Goal: Information Seeking & Learning: Compare options

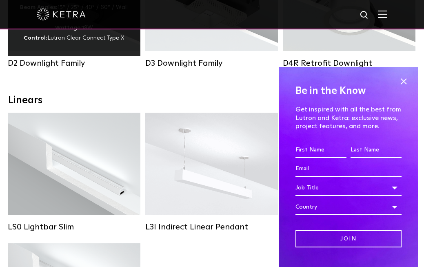
scroll to position [236, 0]
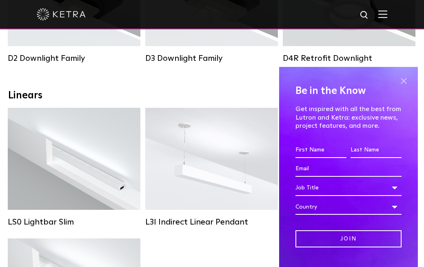
click at [402, 78] on span at bounding box center [403, 81] width 12 height 12
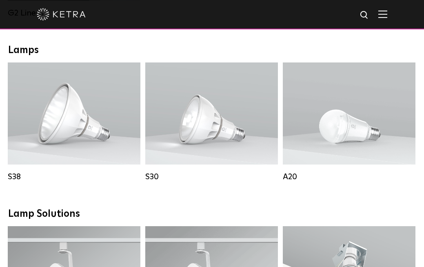
scroll to position [612, 0]
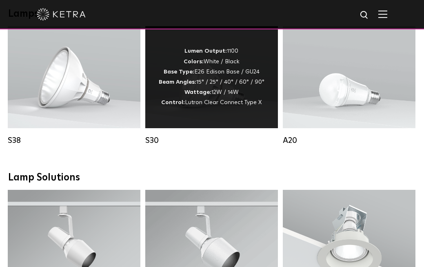
click at [206, 124] on div "Lumen Output: 1100 Colors: White / Black Base Type: E26 Edison Base / GU24 Beam…" at bounding box center [211, 77] width 133 height 102
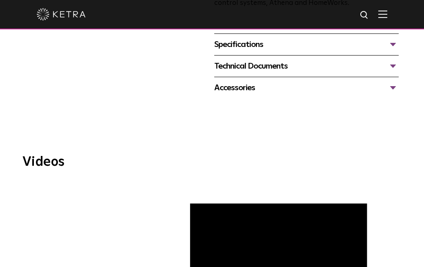
scroll to position [268, 0]
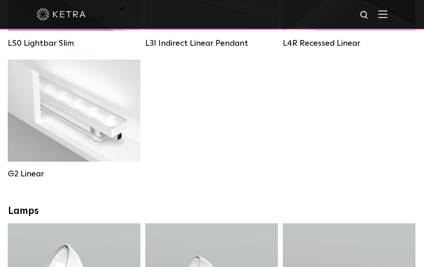
scroll to position [417, 0]
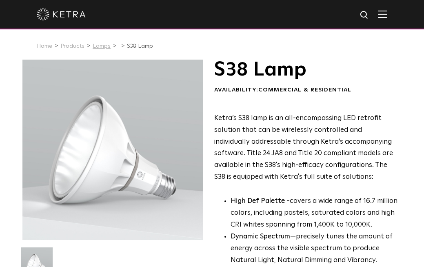
click at [95, 46] on link "Lamps" at bounding box center [102, 46] width 18 height 6
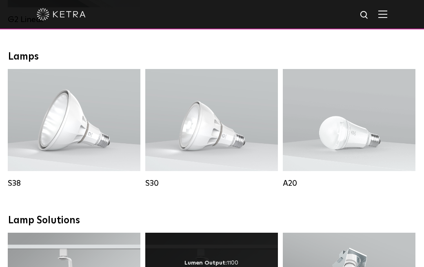
scroll to position [487, 0]
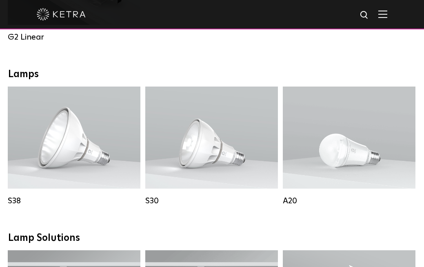
scroll to position [516, 0]
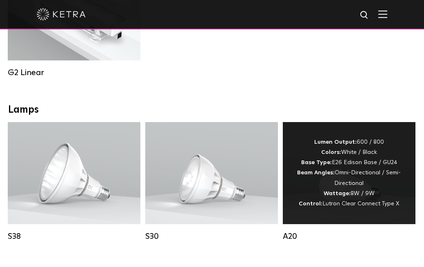
click at [331, 164] on strong "Base Type:" at bounding box center [316, 163] width 31 height 6
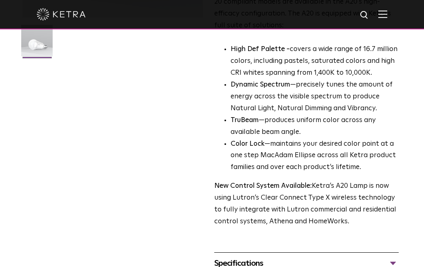
scroll to position [323, 0]
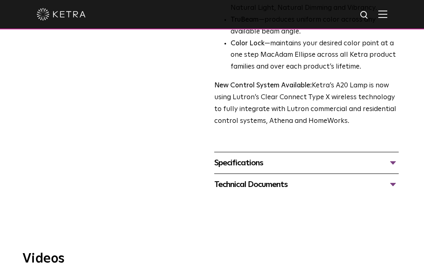
click at [241, 156] on div "Specifications" at bounding box center [306, 162] width 184 height 13
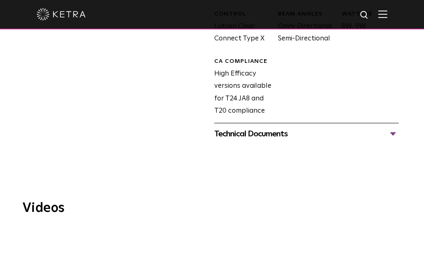
scroll to position [546, 0]
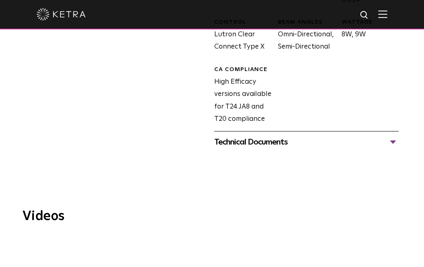
click at [249, 135] on div "Technical Documents" at bounding box center [306, 141] width 184 height 13
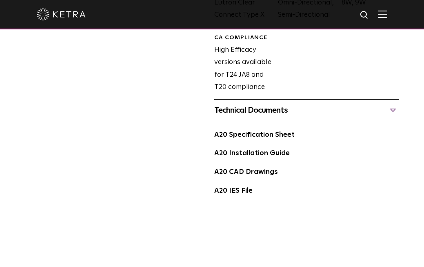
scroll to position [586, 0]
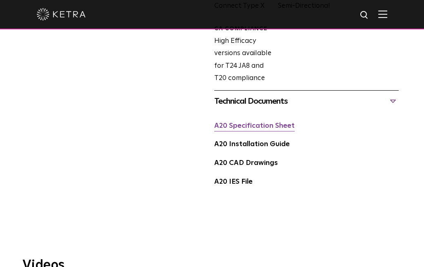
click at [247, 122] on link "A20 Specification Sheet" at bounding box center [254, 125] width 80 height 7
